Goal: Navigation & Orientation: Find specific page/section

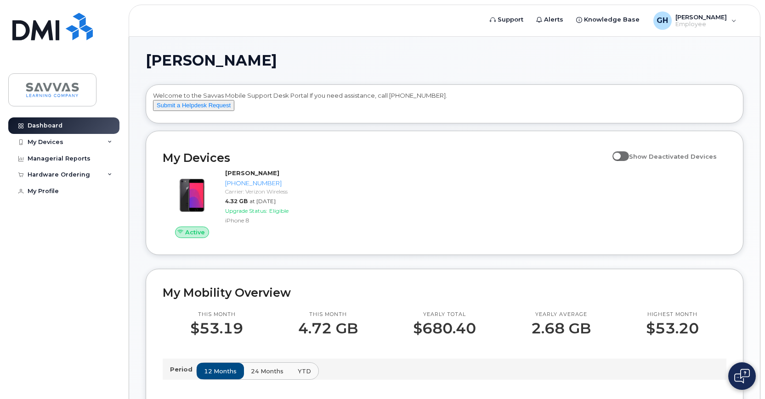
click at [629, 161] on span at bounding box center [620, 156] width 17 height 9
click at [619, 155] on input "Show Deactivated Devices" at bounding box center [615, 151] width 7 height 7
checkbox input "true"
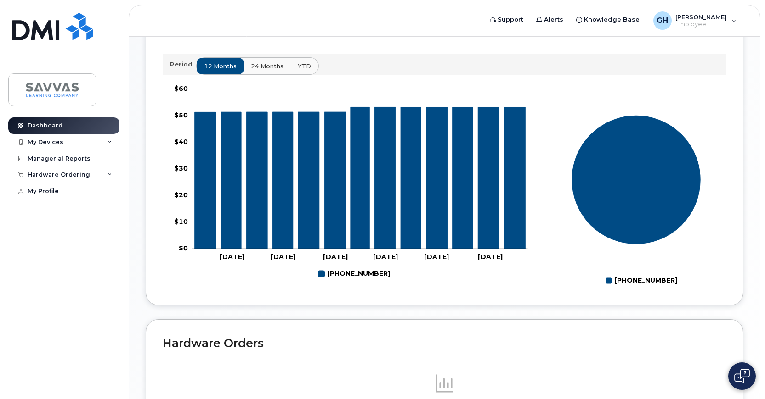
scroll to position [190, 0]
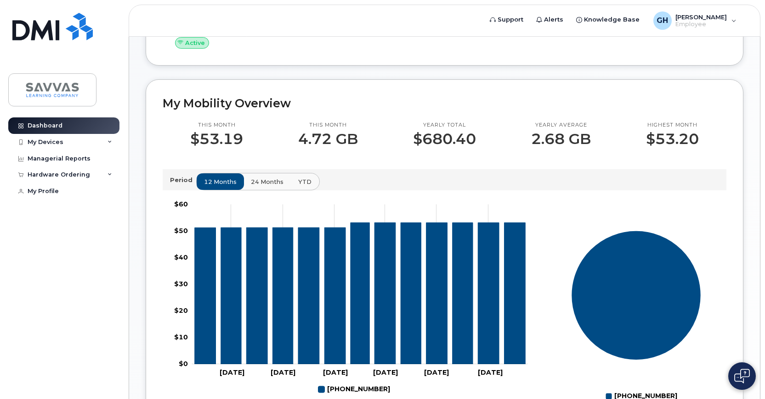
click at [298, 186] on span "YTD" at bounding box center [304, 182] width 13 height 9
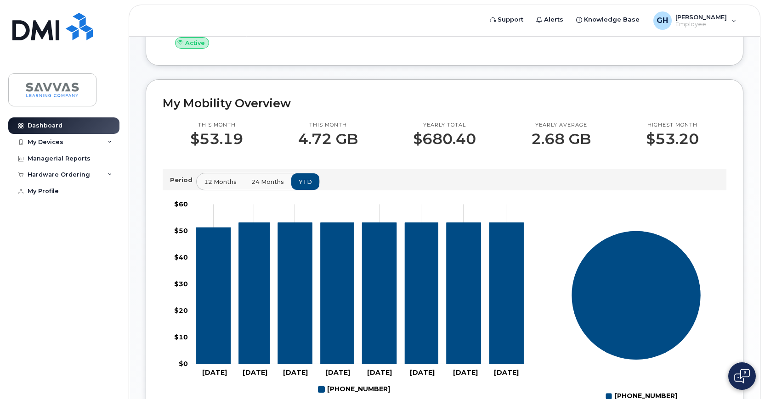
click at [276, 190] on button "24 months" at bounding box center [267, 182] width 48 height 17
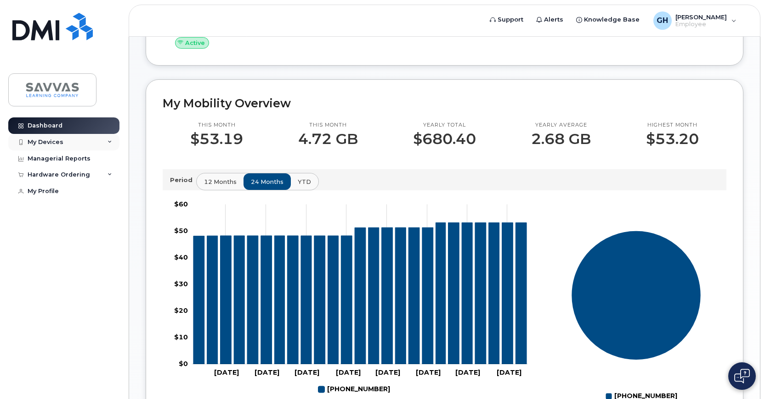
click at [104, 142] on div "My Devices" at bounding box center [63, 142] width 111 height 17
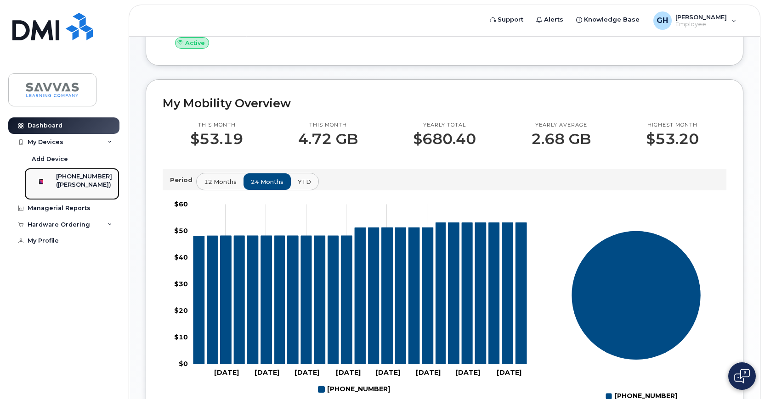
click at [95, 188] on div "([PERSON_NAME])" at bounding box center [84, 185] width 56 height 8
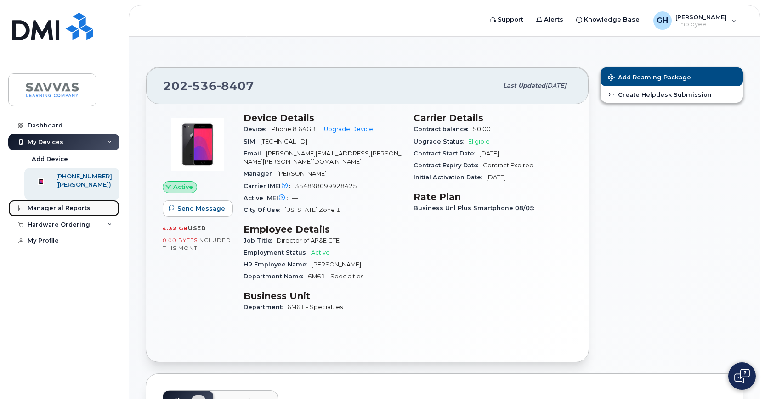
click at [75, 217] on link "Managerial Reports" at bounding box center [63, 208] width 111 height 17
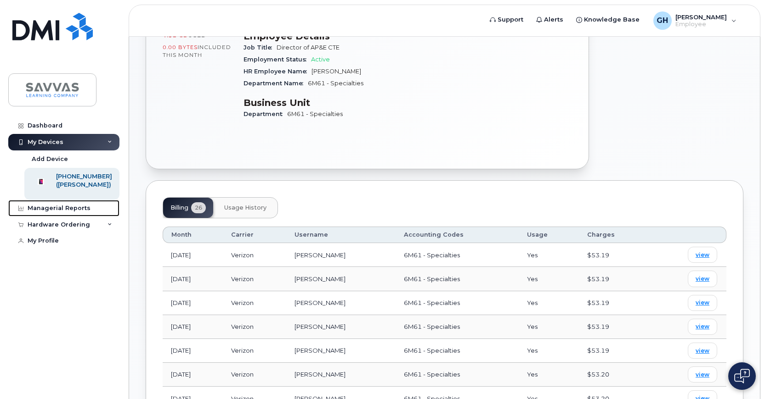
scroll to position [321, 0]
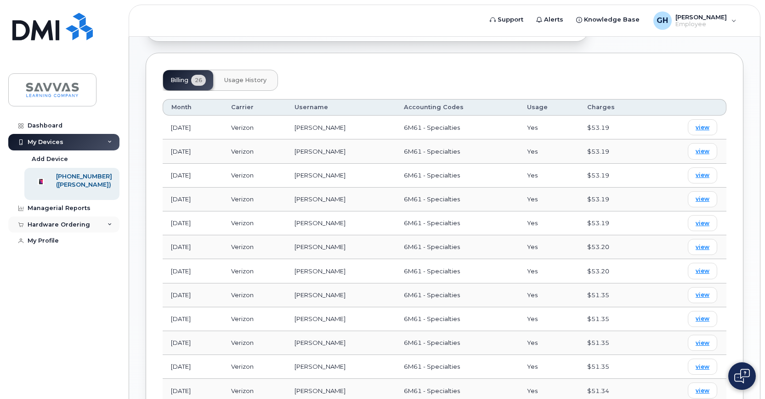
click at [102, 228] on div "Hardware Ordering" at bounding box center [63, 225] width 111 height 17
click at [62, 250] on link "My Orders" at bounding box center [71, 241] width 95 height 17
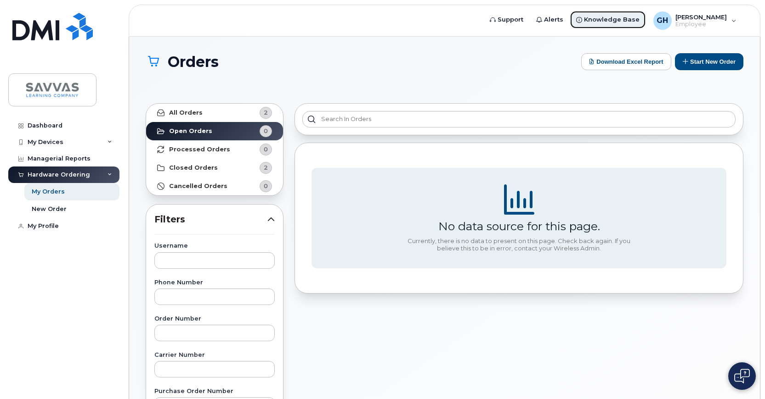
click at [607, 19] on span "Knowledge Base" at bounding box center [612, 19] width 56 height 9
click at [737, 22] on div "GH [PERSON_NAME] Employee" at bounding box center [695, 20] width 96 height 18
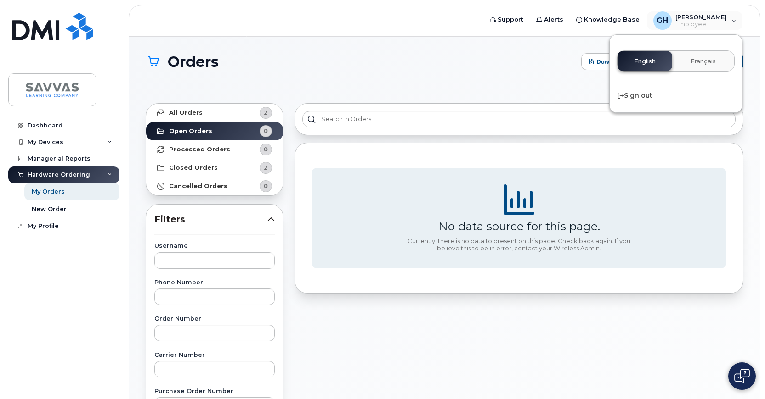
click at [383, 28] on header "Support Alerts Knowledge Base GH [PERSON_NAME] Employee English Français Sign o…" at bounding box center [444, 21] width 631 height 32
